Goal: Ask a question

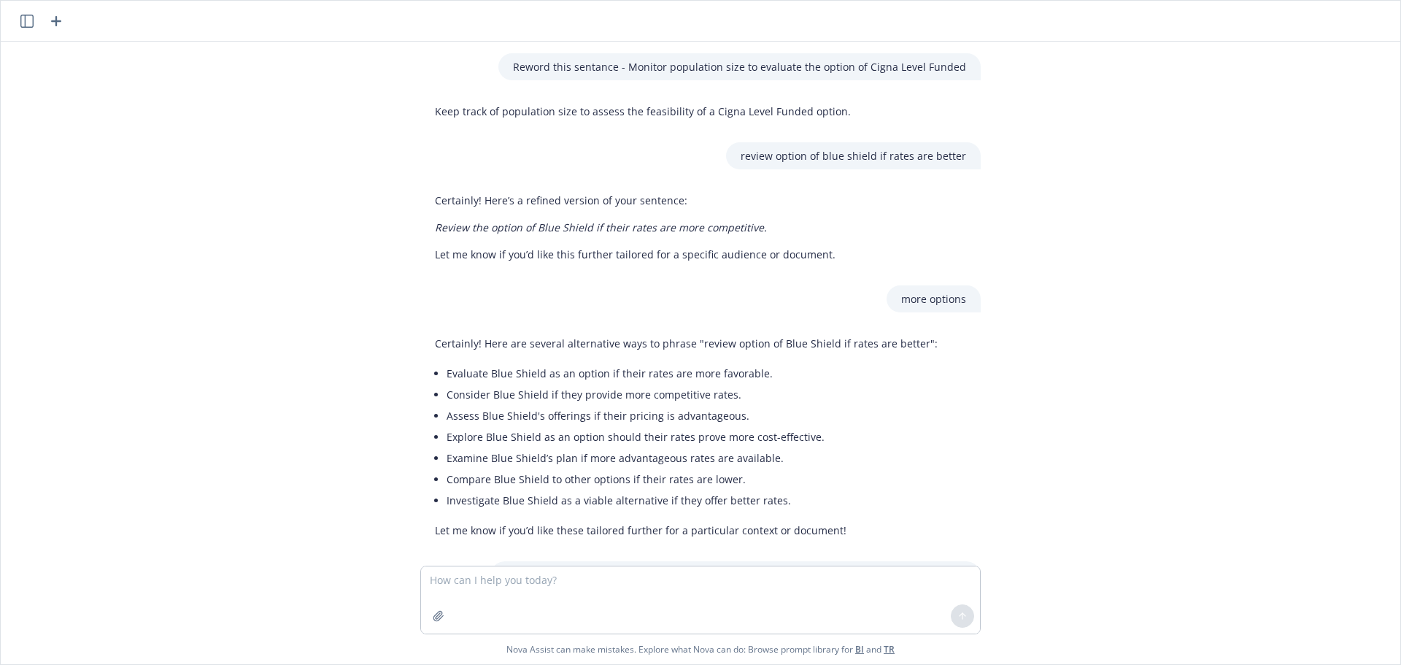
scroll to position [1070, 0]
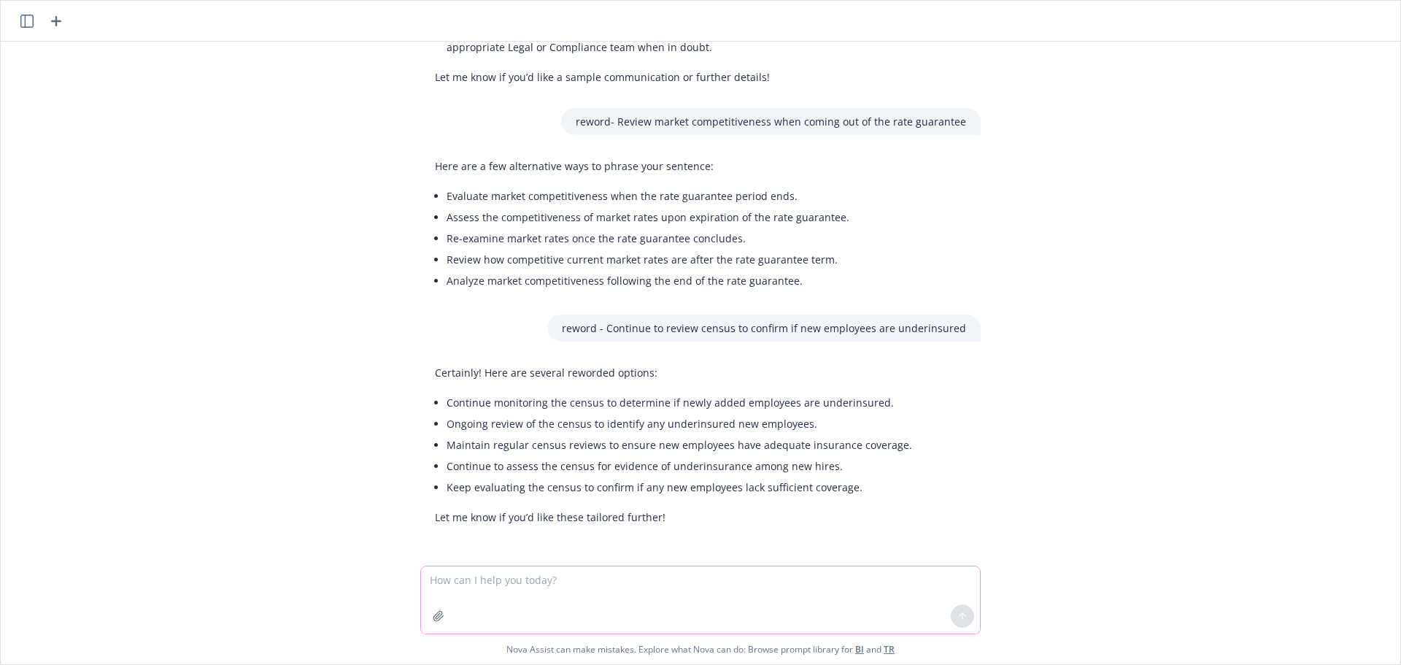
click at [595, 593] on textarea at bounding box center [700, 599] width 559 height 67
type textarea "what are some reasons a company would want to implement voluntary worksite plans"
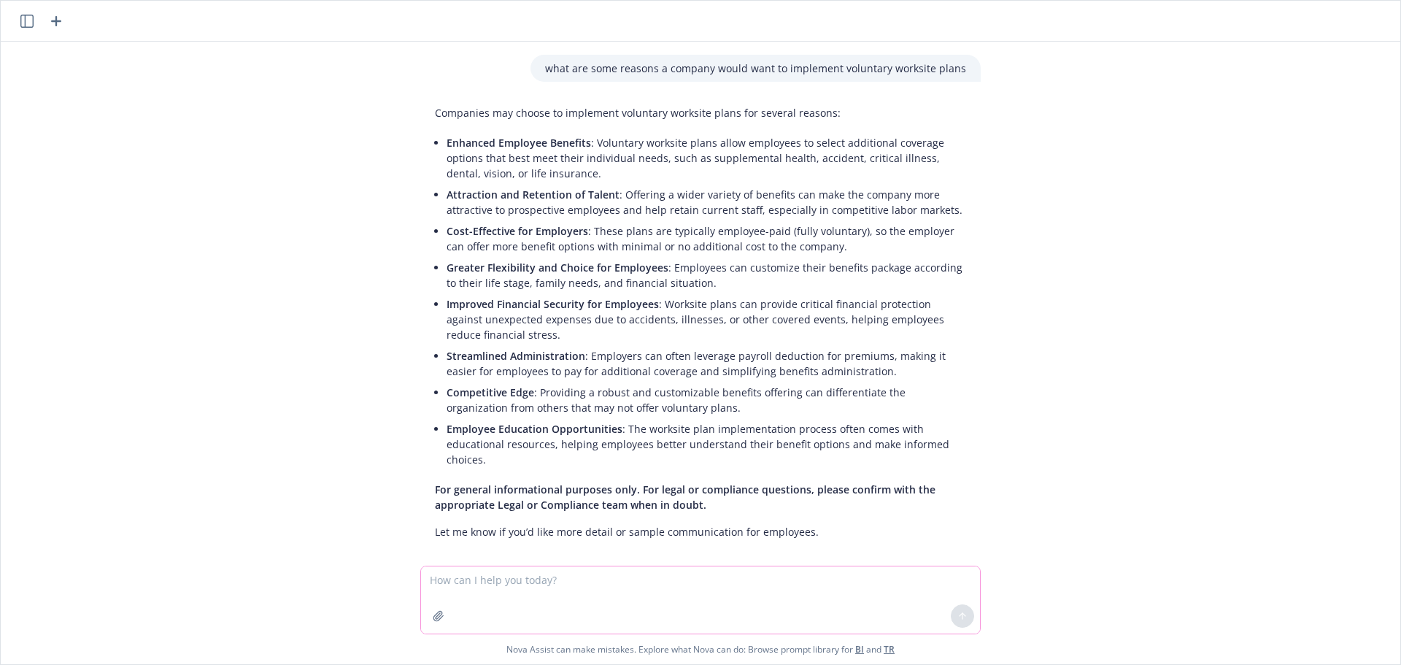
scroll to position [1577, 0]
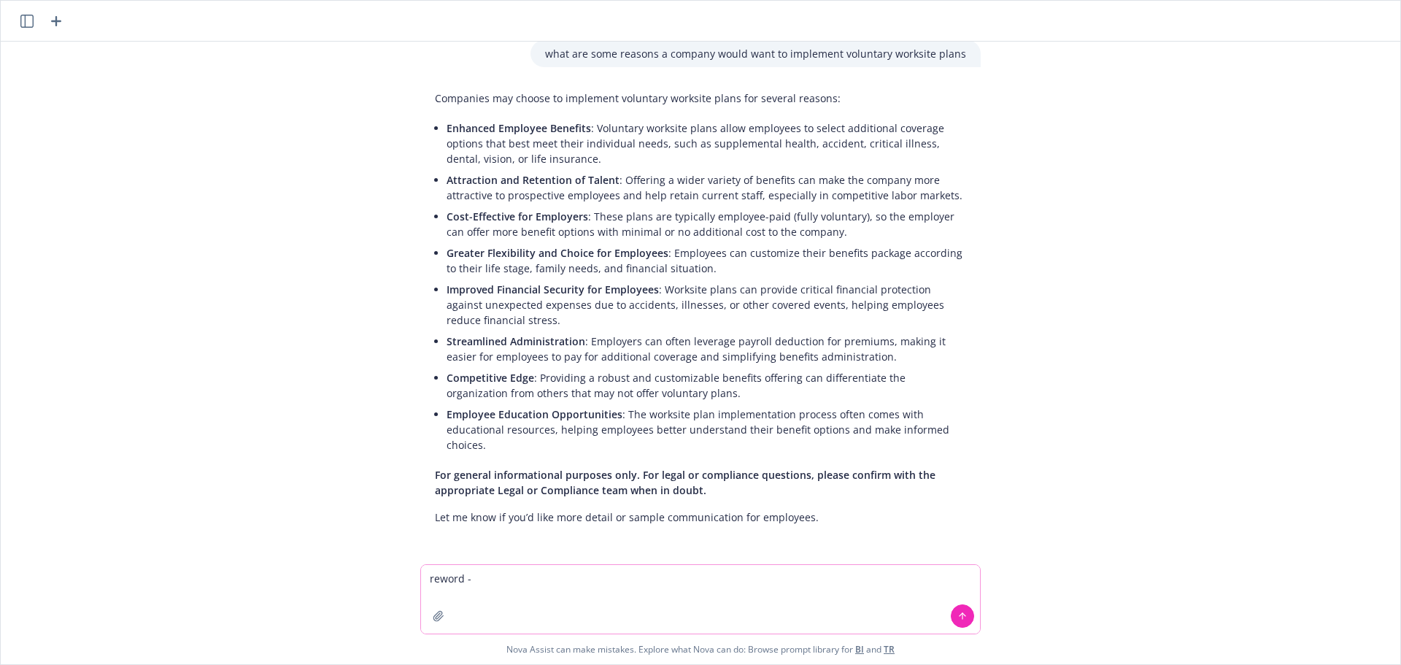
paste textarea "Consider adding Voluntary pre-paid legal benefit to round out total rewards pro…"
type textarea "reword - Consider adding Voluntary pre-paid legal benefit to round out total re…"
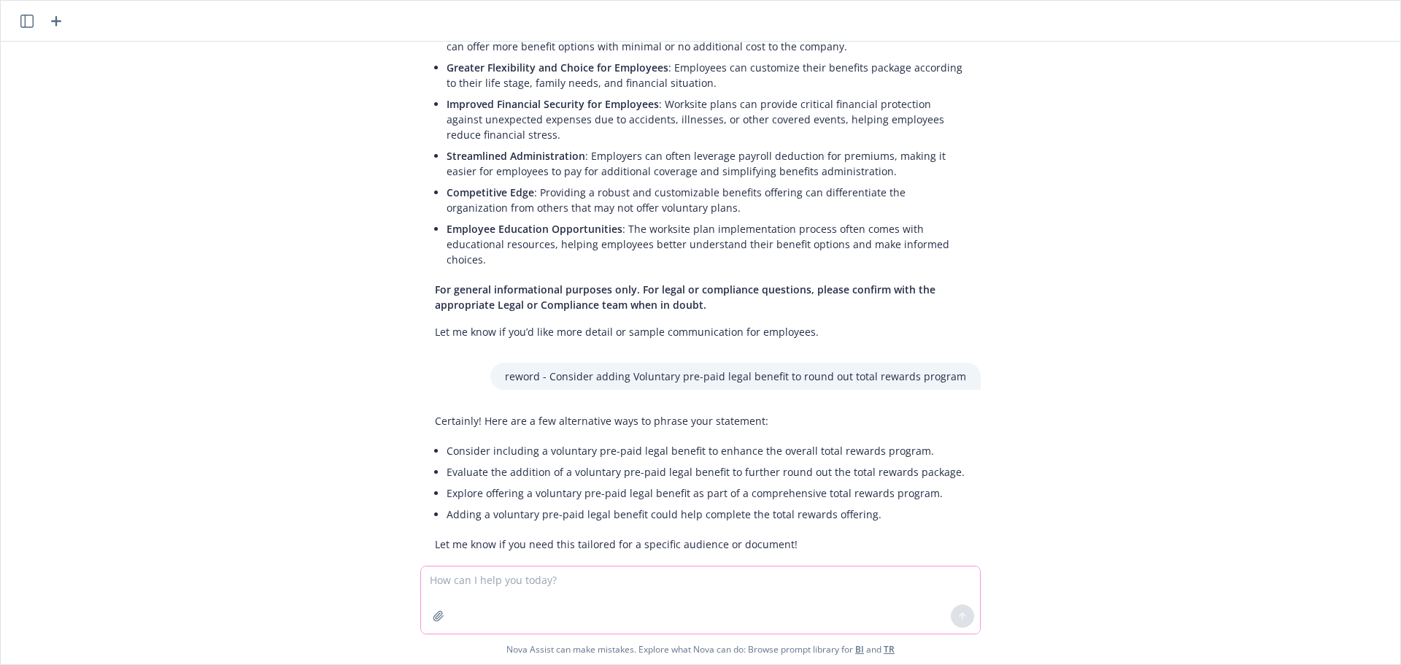
scroll to position [1790, 0]
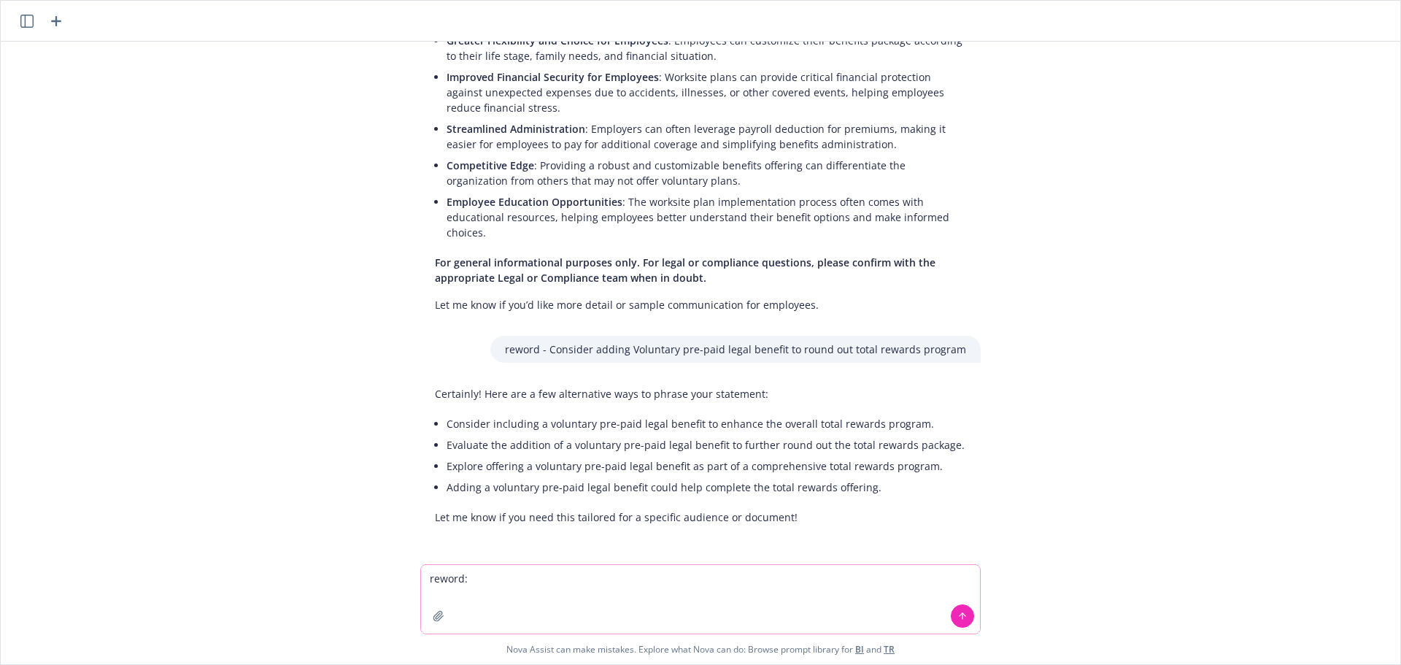
paste textarea "Not currently offered. Consider offering Voluntary Critical Illness or Accident…"
type textarea "reword: Not currently offered. Consider offering Voluntary Critical Illness or …"
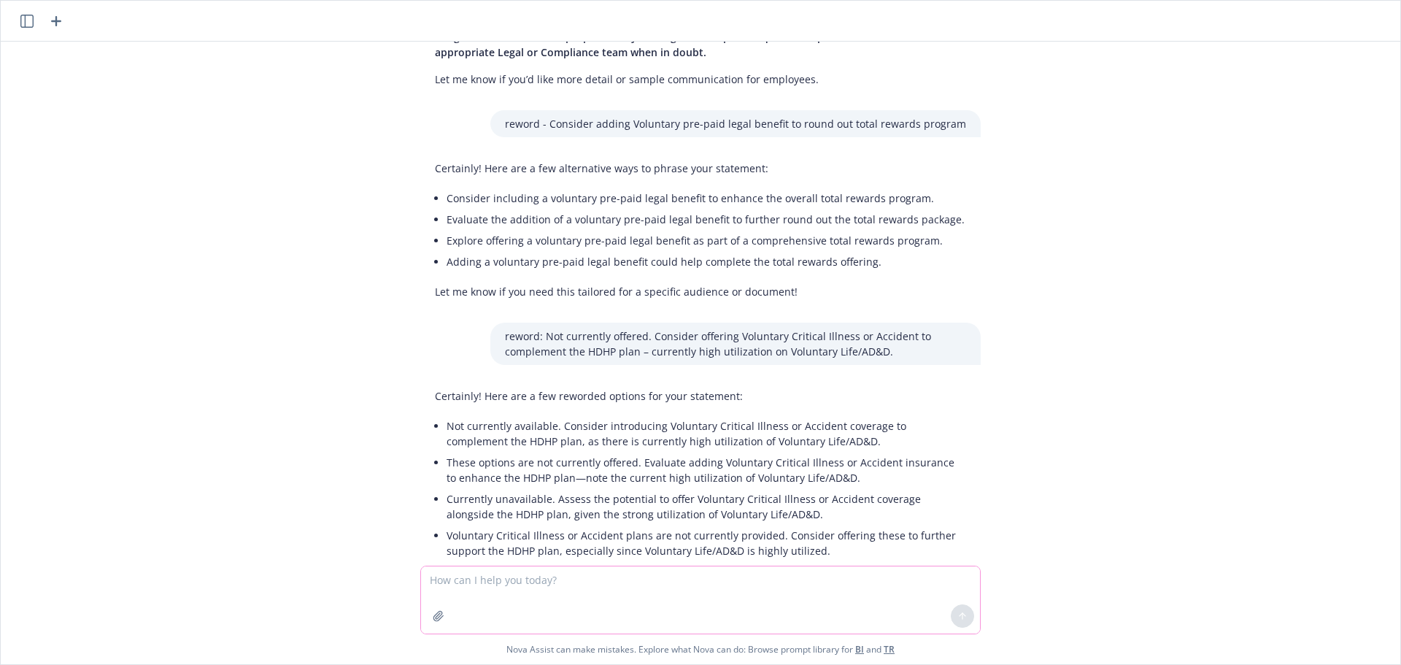
scroll to position [2078, 0]
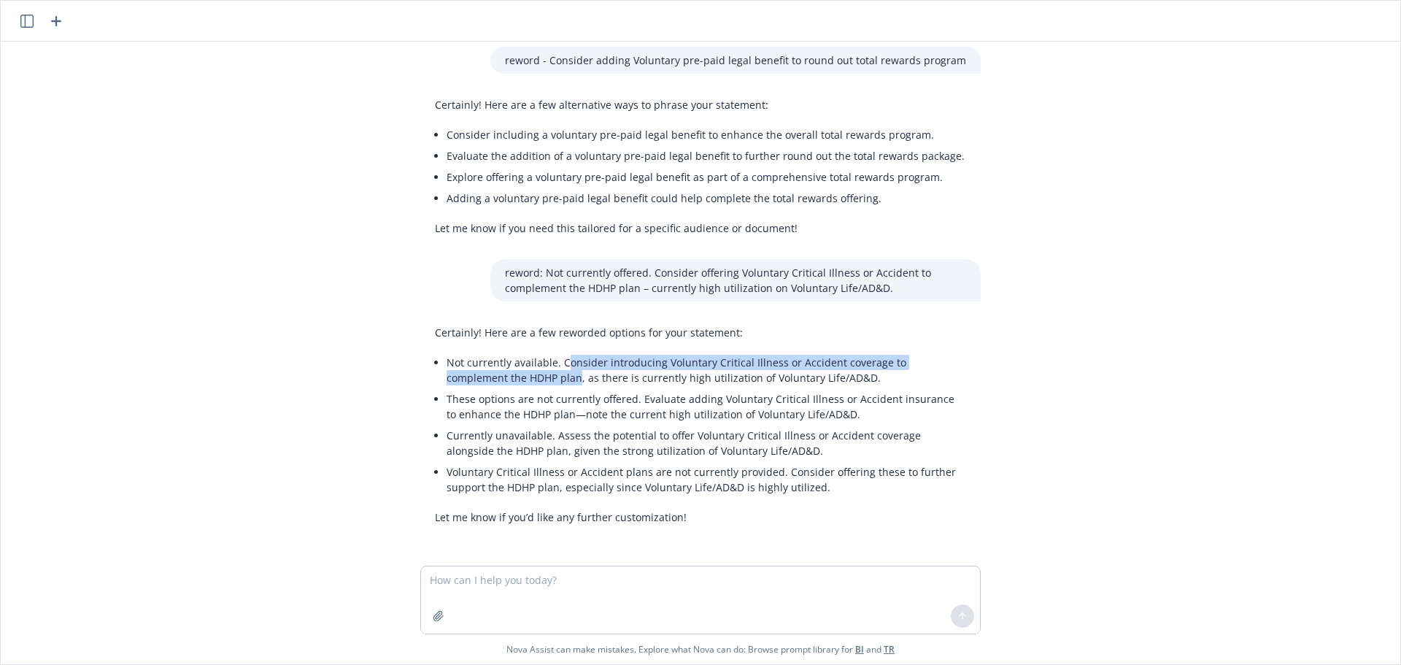
drag, startPoint x: 552, startPoint y: 361, endPoint x: 506, endPoint y: 380, distance: 50.4
click at [506, 380] on li "Not currently available. Consider introducing Voluntary Critical Illness or Acc…" at bounding box center [705, 370] width 519 height 36
copy li "onsider introducing Voluntary Critical Illness or Accident coverage to compleme…"
